Goal: Check status: Check status

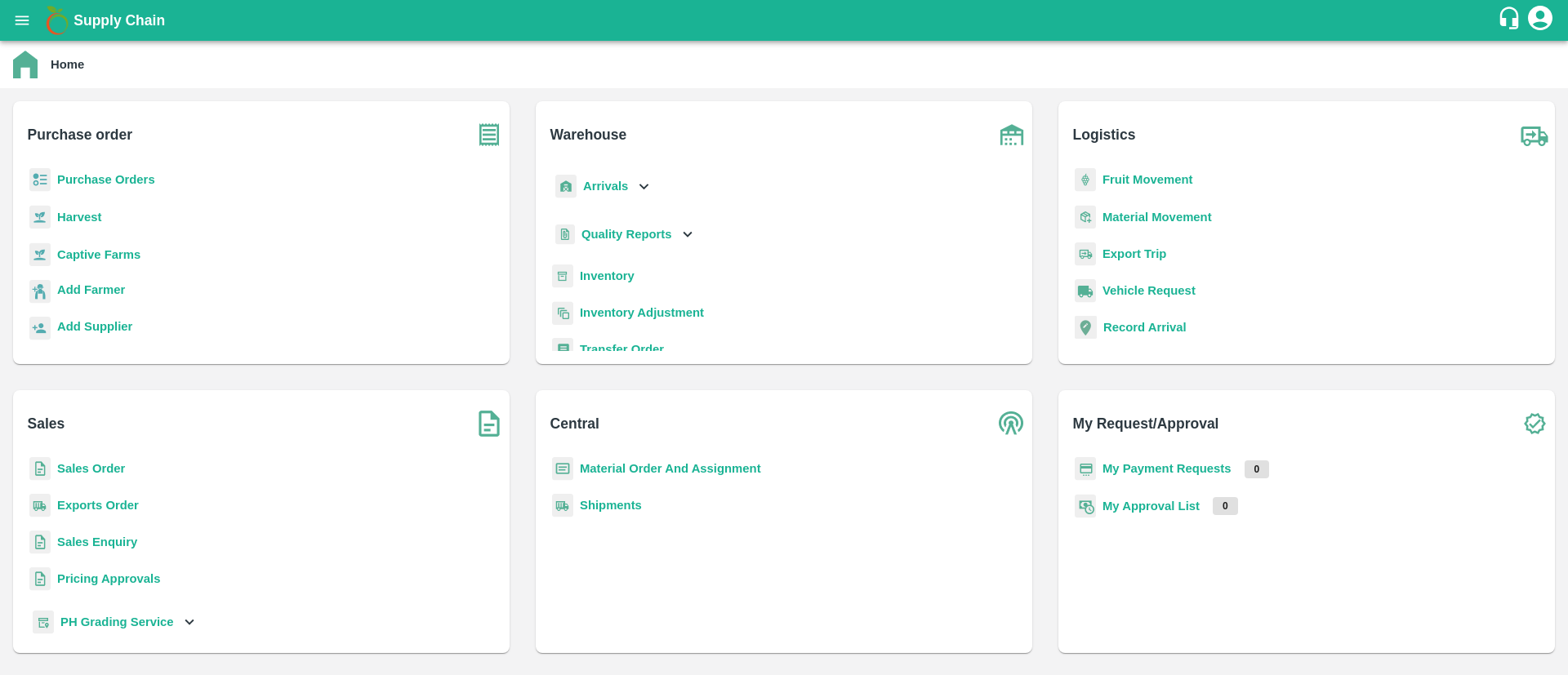
click at [122, 173] on b "Purchase Orders" at bounding box center [106, 179] width 98 height 13
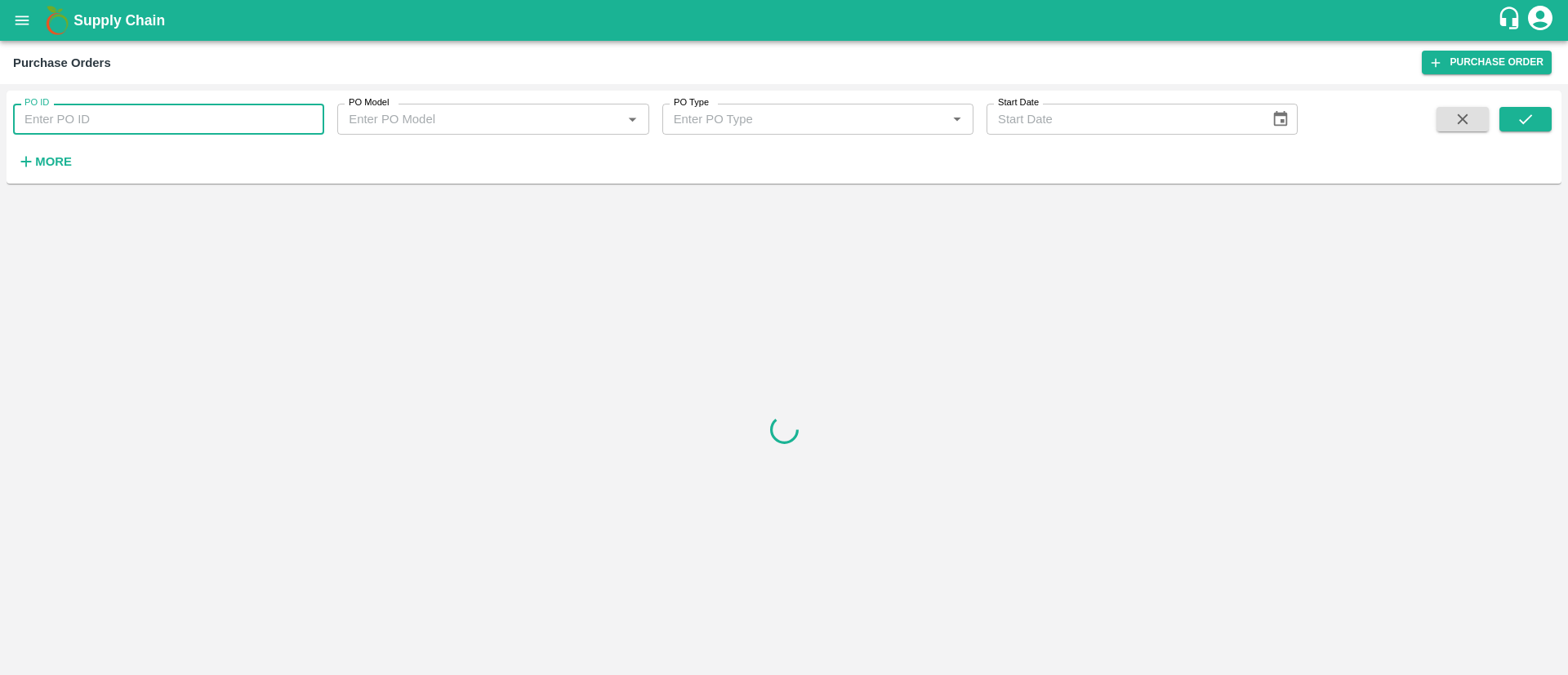
click at [87, 121] on input "PO ID" at bounding box center [168, 120] width 311 height 31
paste input "164415"
type input "164415"
click at [1505, 116] on button "submit" at bounding box center [1525, 119] width 52 height 25
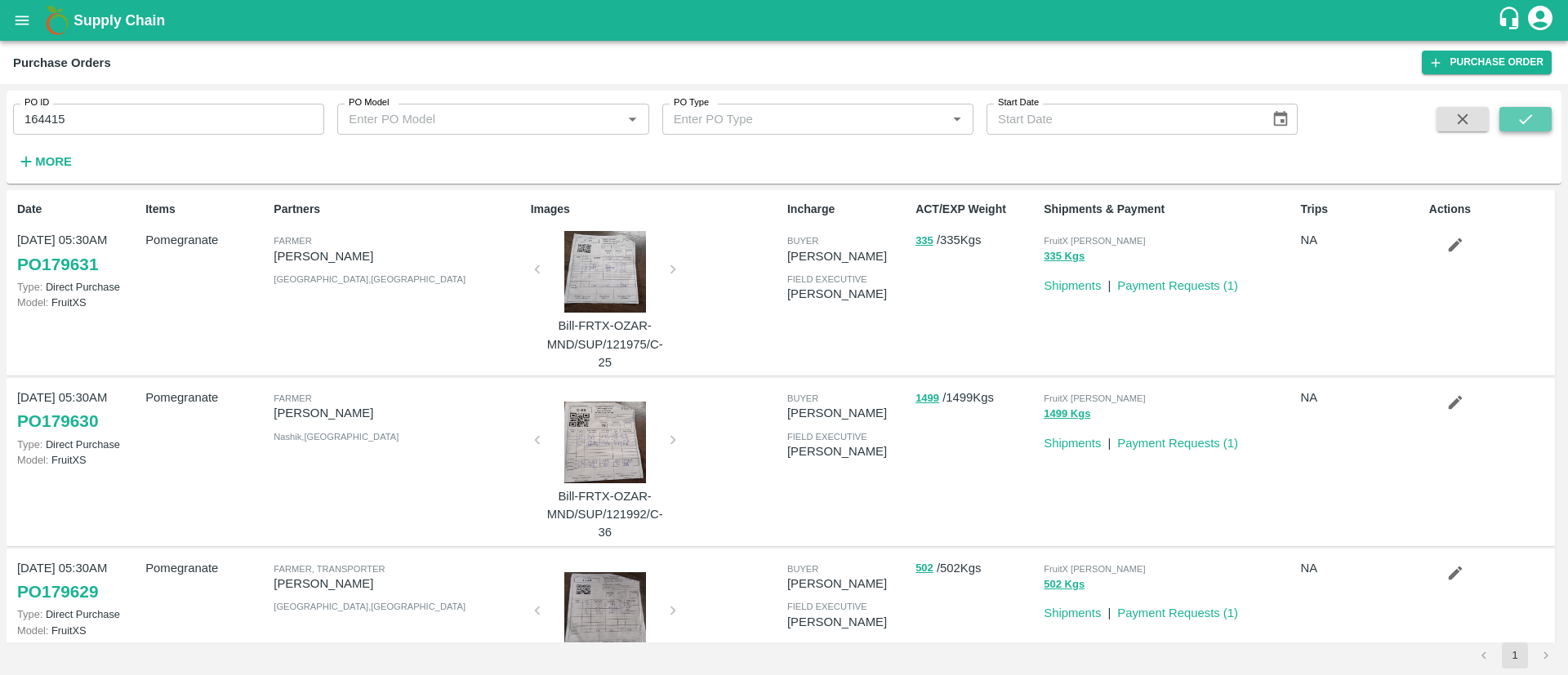
click at [1505, 116] on button "submit" at bounding box center [1525, 119] width 52 height 25
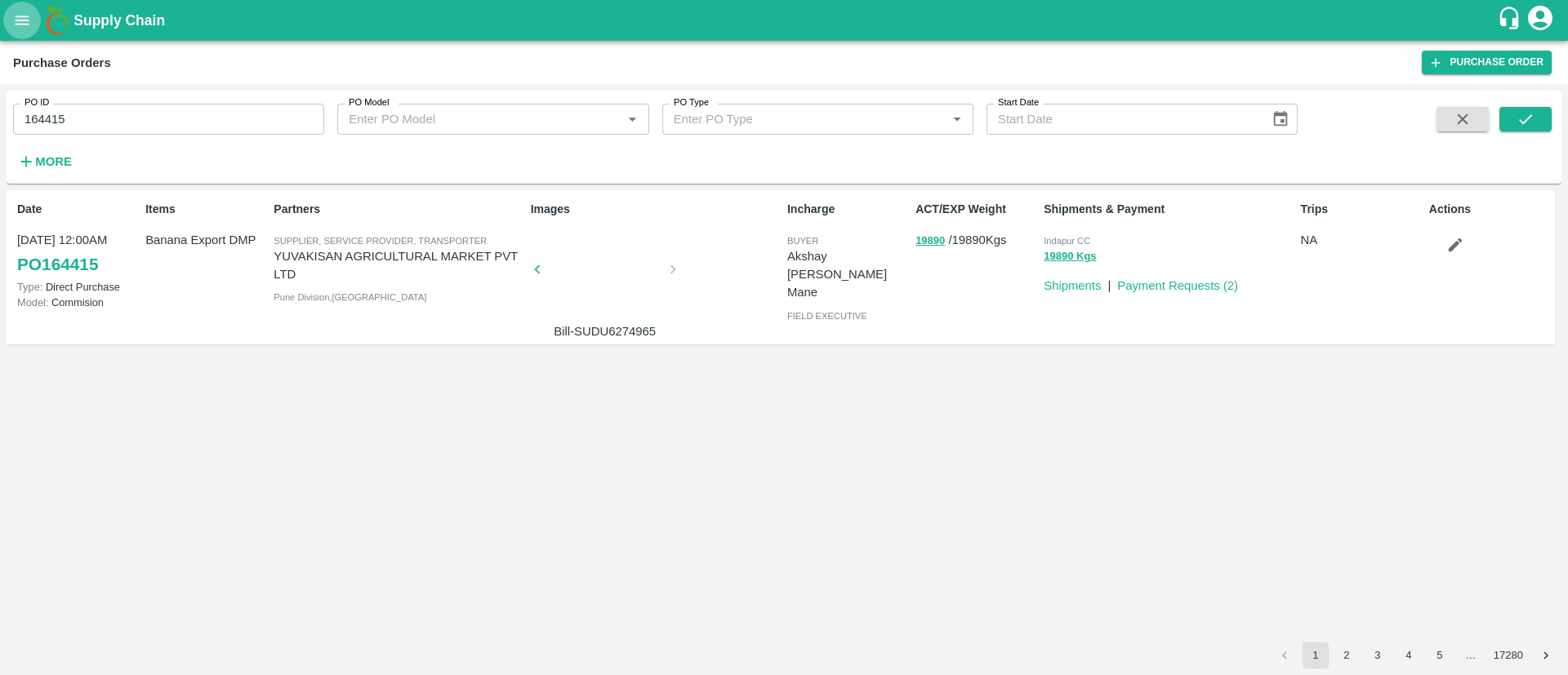
click at [29, 26] on icon "open drawer" at bounding box center [22, 20] width 18 height 18
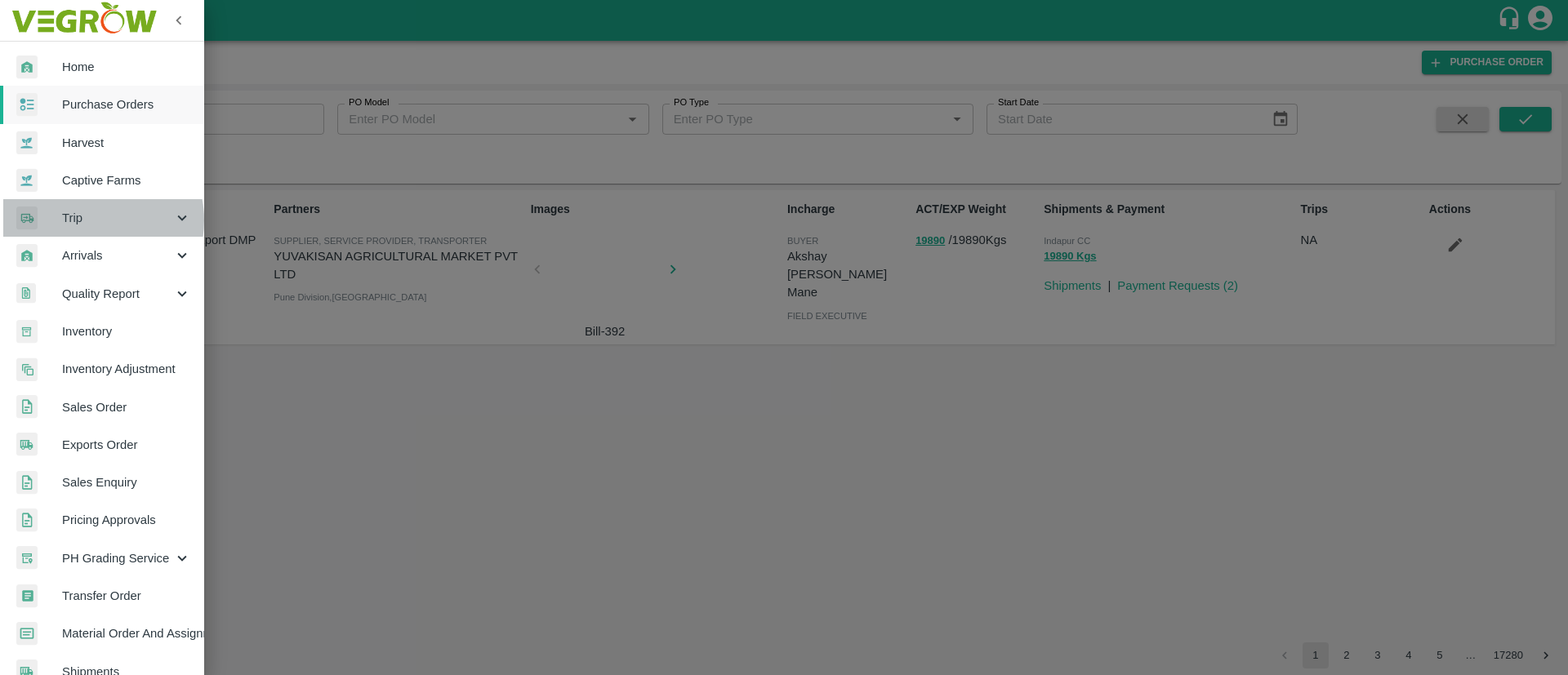
click at [91, 221] on span "Trip" at bounding box center [117, 218] width 111 height 18
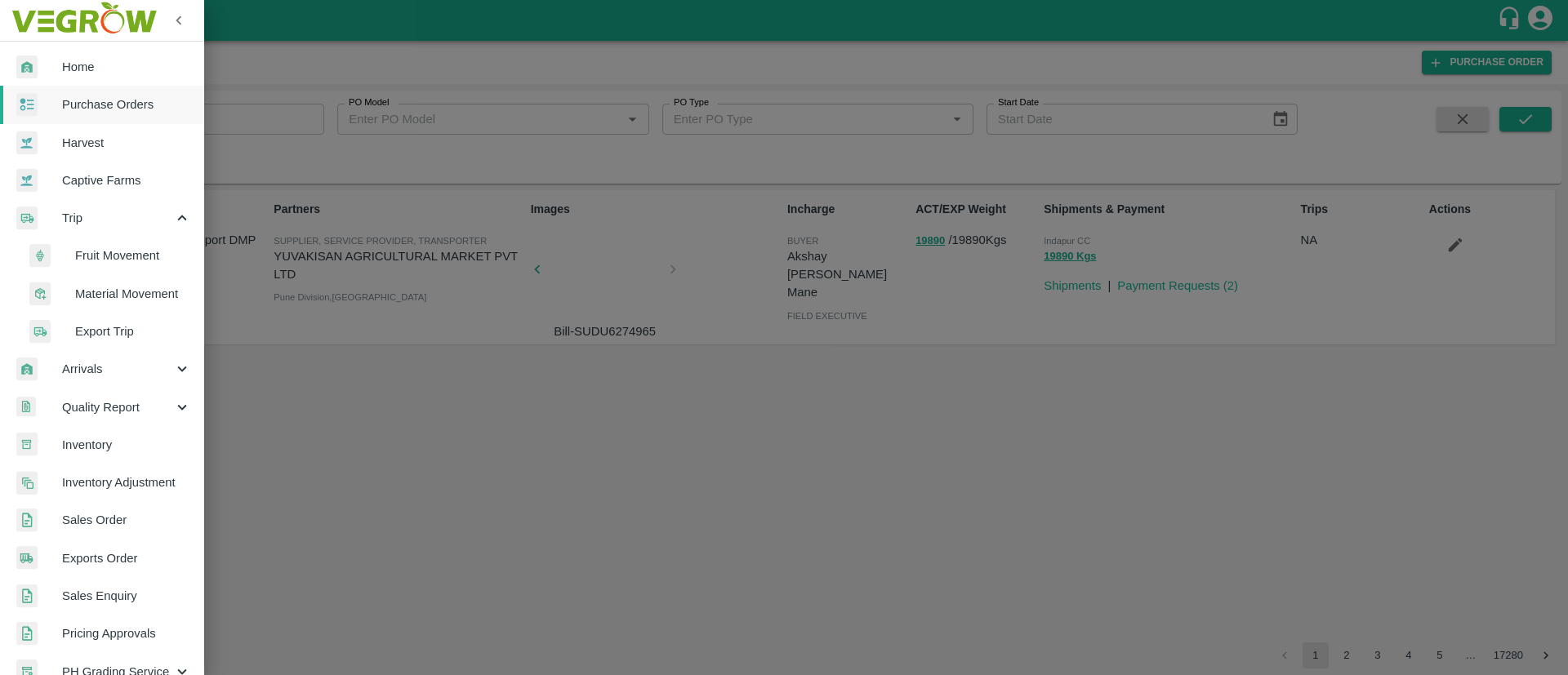
click at [130, 246] on span "Fruit Movement" at bounding box center [133, 256] width 116 height 18
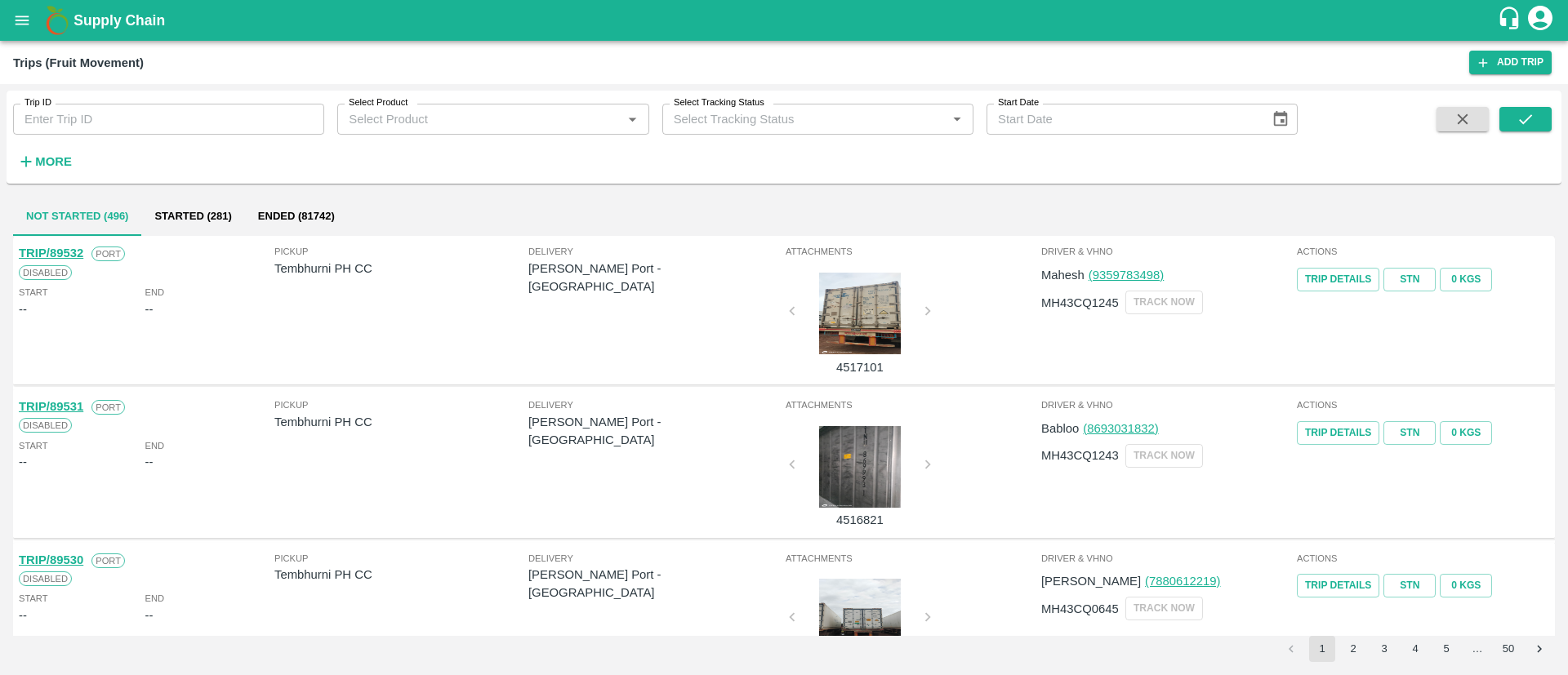
drag, startPoint x: 96, startPoint y: 99, endPoint x: 97, endPoint y: 108, distance: 9.1
click at [97, 108] on div "Trip ID Trip ID" at bounding box center [162, 113] width 325 height 44
paste input "87902"
click at [97, 108] on input "Trip ID" at bounding box center [168, 120] width 311 height 31
type input "87902"
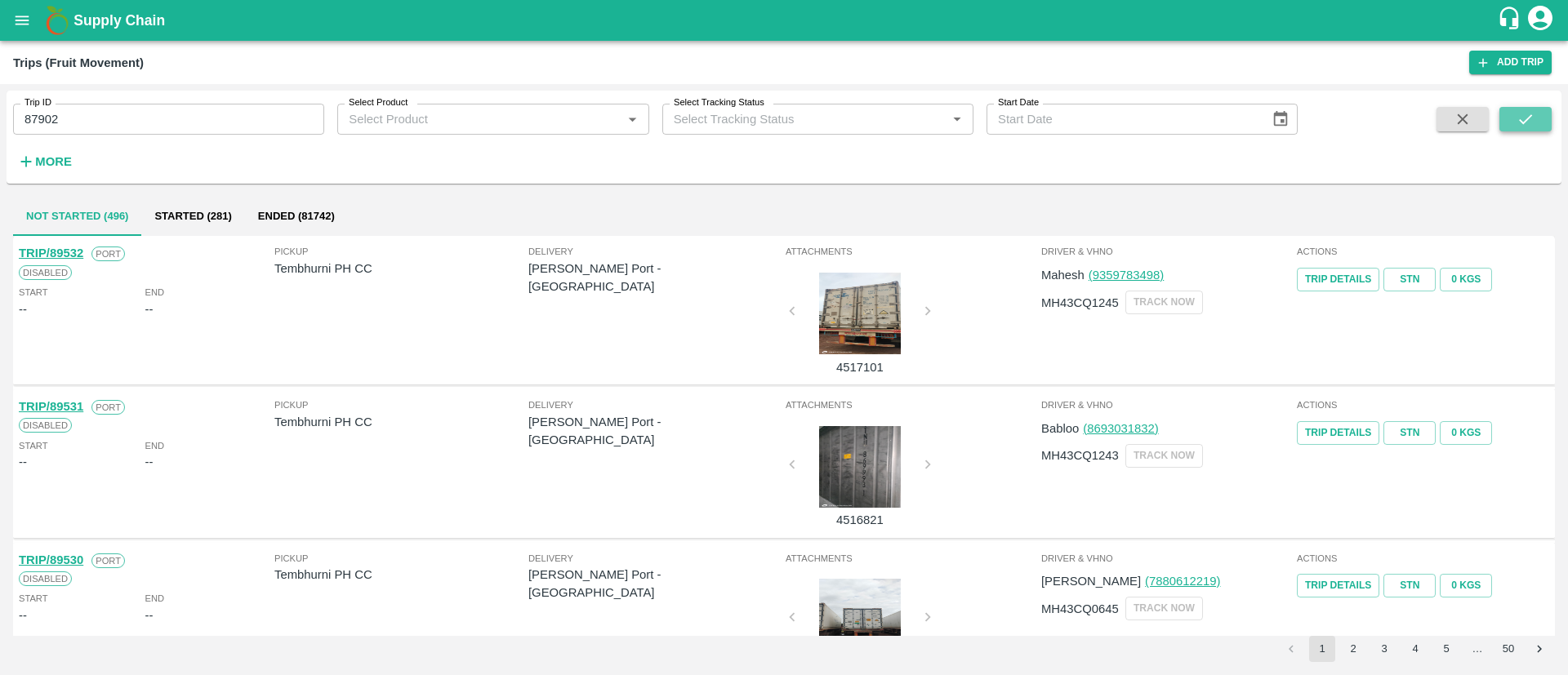
click at [1519, 117] on icon "submit" at bounding box center [1526, 120] width 18 height 18
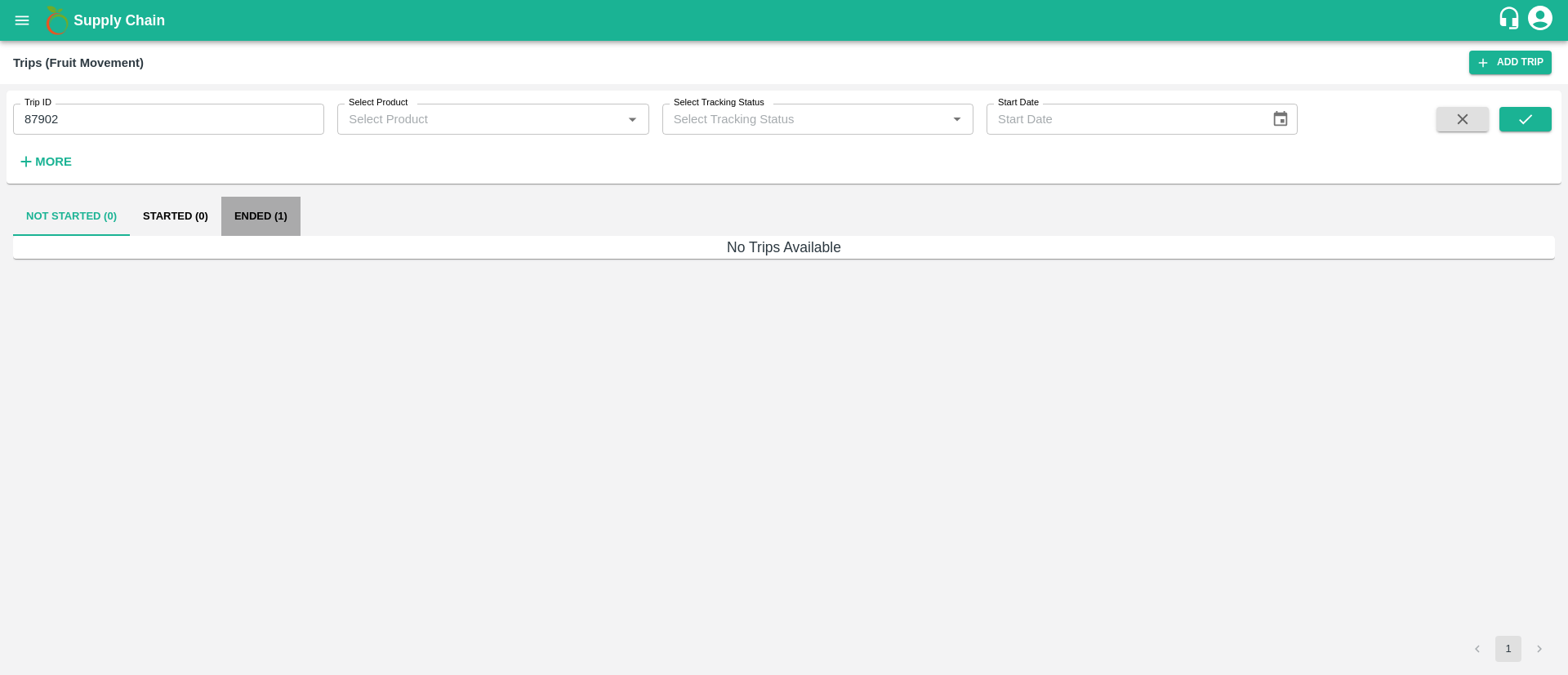
click at [269, 209] on button "Ended (1)" at bounding box center [261, 216] width 79 height 40
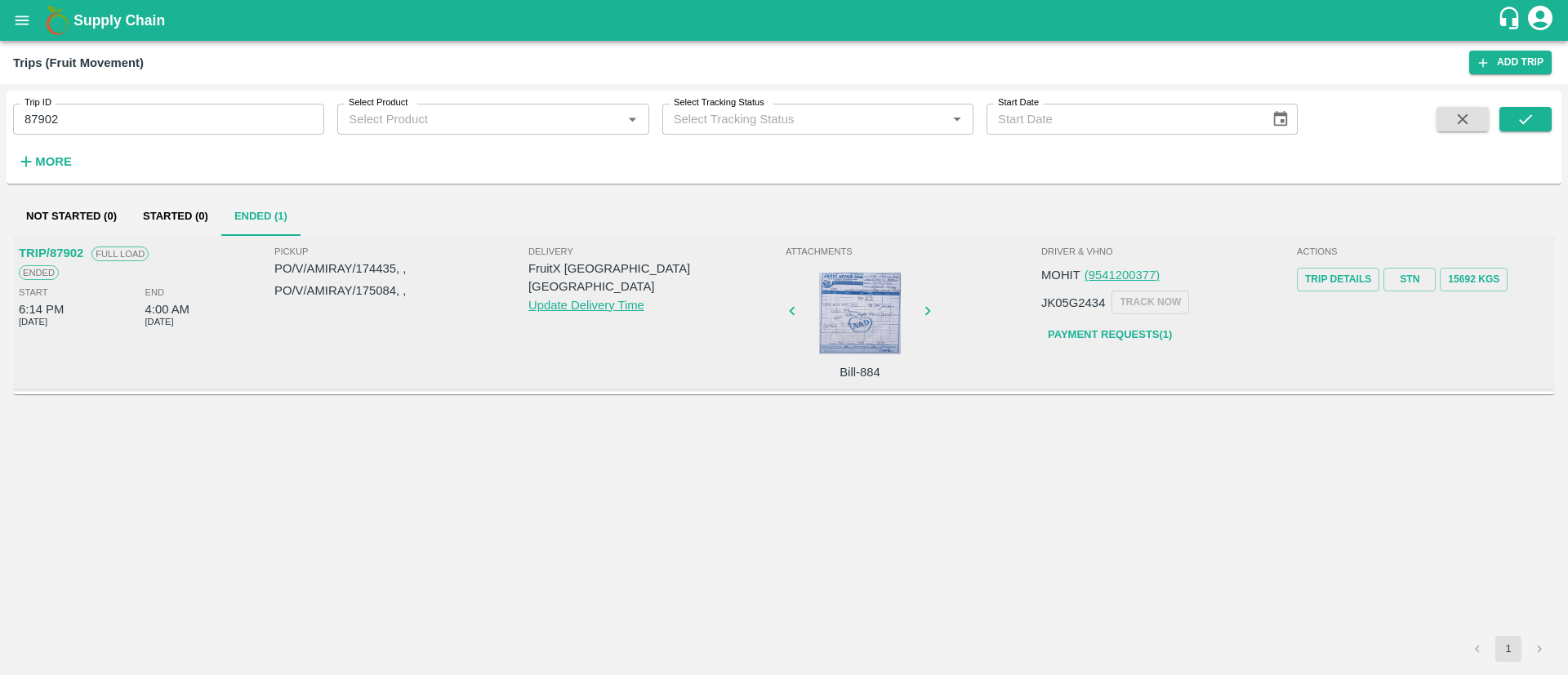
click at [1066, 331] on link "Payment Requests( 1 )" at bounding box center [1109, 335] width 137 height 29
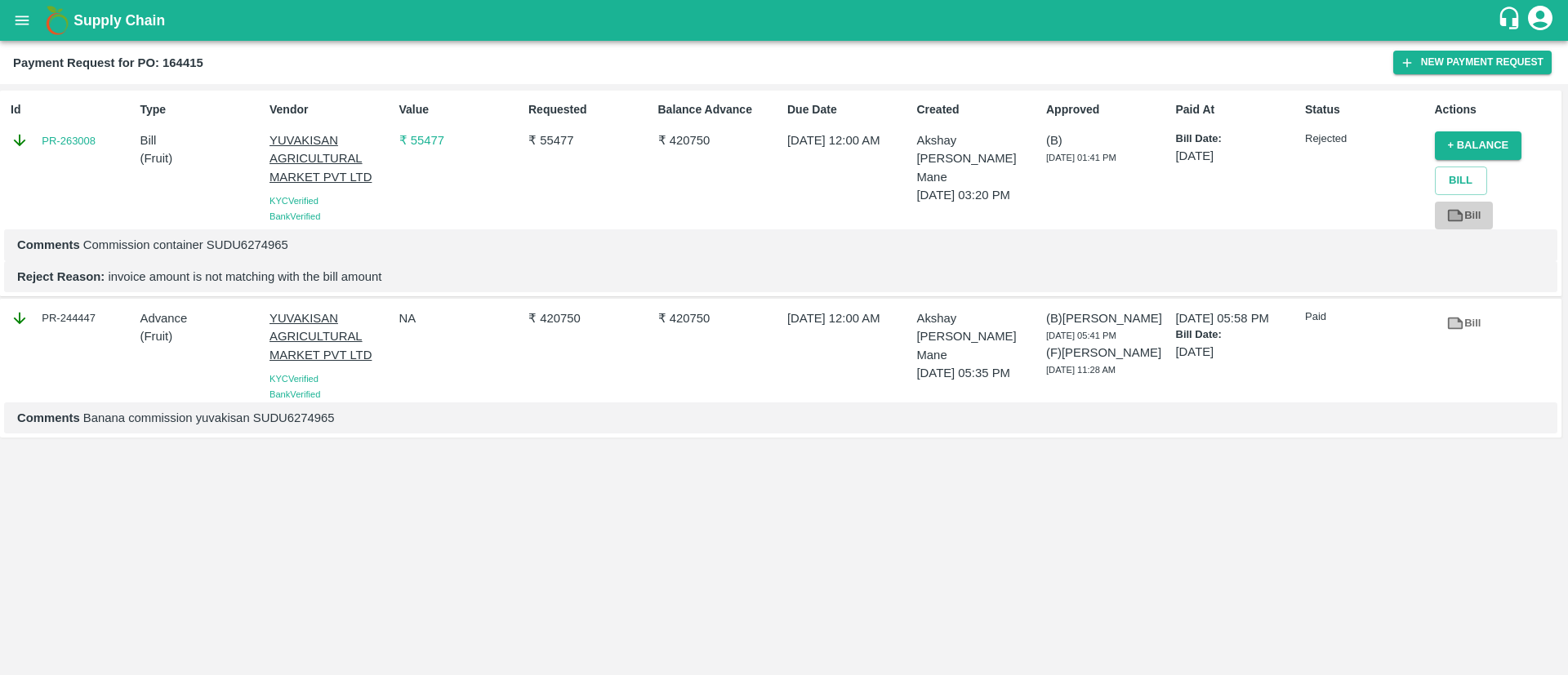
click at [1457, 212] on icon at bounding box center [1455, 215] width 12 height 9
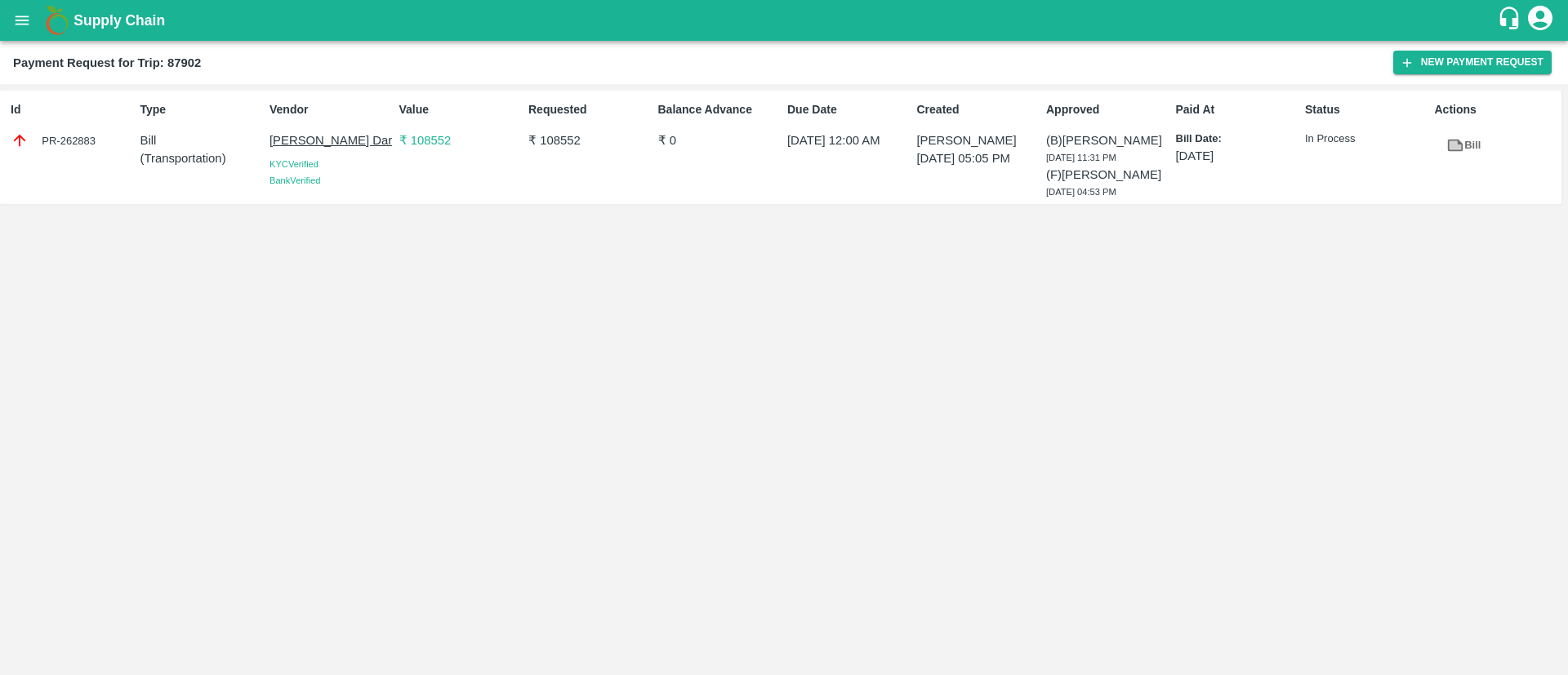
click at [62, 143] on div "PR-262883" at bounding box center [72, 141] width 122 height 18
copy div "PR-262883"
click at [62, 143] on div "PR-262883" at bounding box center [72, 141] width 122 height 18
